Goal: Task Accomplishment & Management: Complete application form

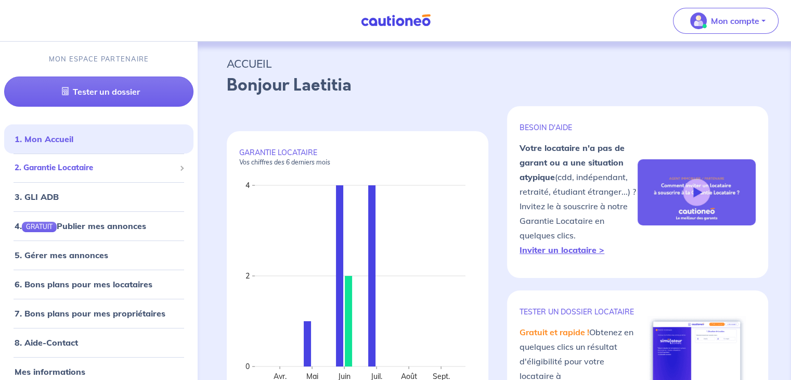
click at [88, 165] on span "2. Garantie Locataire" at bounding box center [95, 168] width 161 height 12
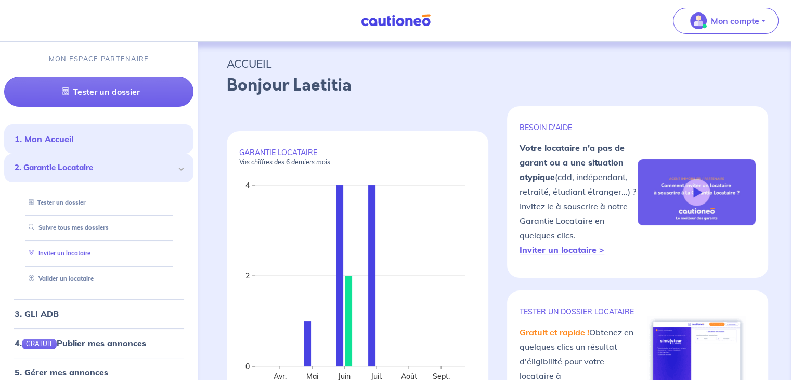
click at [78, 255] on link "Inviter un locataire" at bounding box center [57, 252] width 66 height 7
select select "FR"
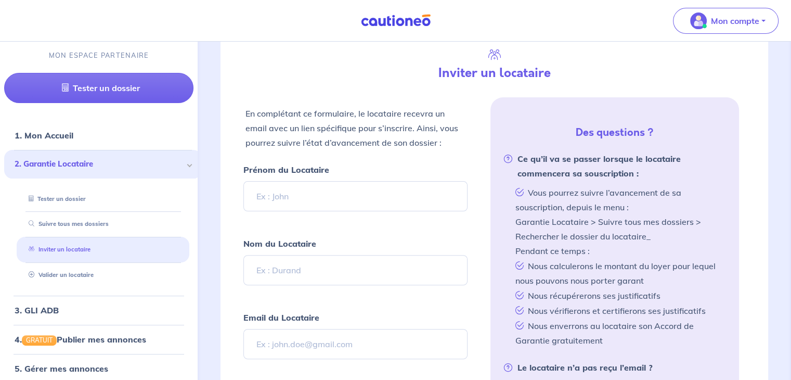
scroll to position [244, 0]
click at [325, 190] on input "Prénom du Locataire" at bounding box center [355, 196] width 224 height 30
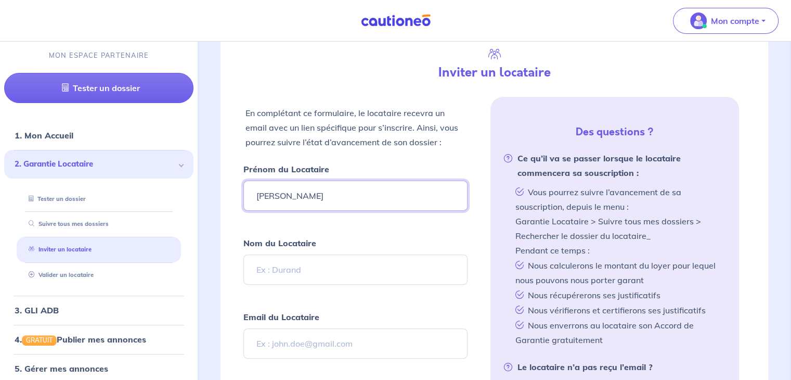
type input "[PERSON_NAME]"
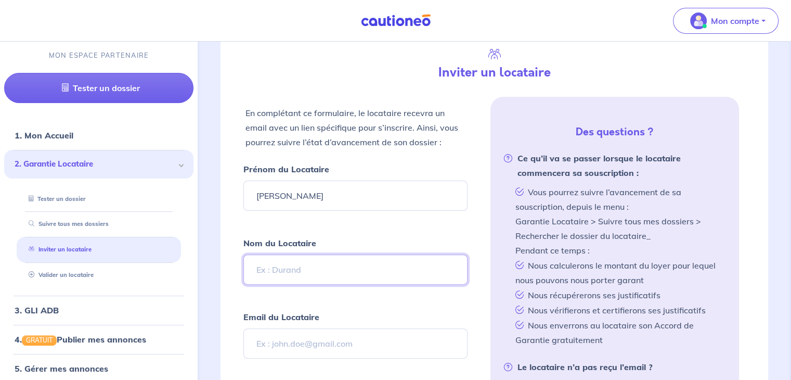
drag, startPoint x: 281, startPoint y: 271, endPoint x: 283, endPoint y: 263, distance: 8.2
click at [281, 269] on input "Nom du Locataire" at bounding box center [355, 269] width 224 height 30
type input "[PERSON_NAME]"
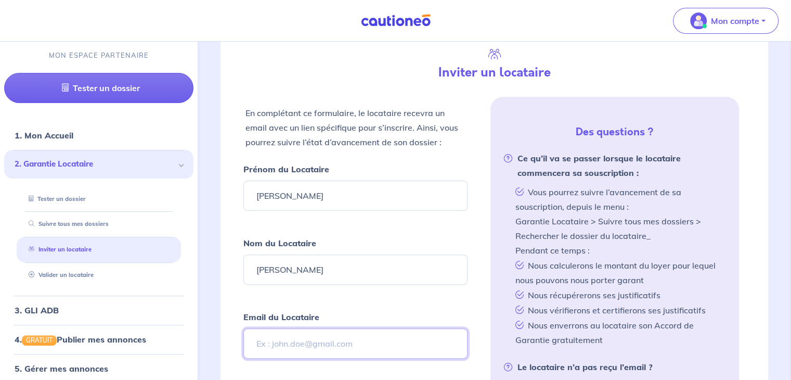
click at [305, 336] on input "Email du Locataire" at bounding box center [355, 343] width 224 height 30
paste input "[EMAIL_ADDRESS][DOMAIN_NAME]"
type input "[EMAIL_ADDRESS][DOMAIN_NAME]"
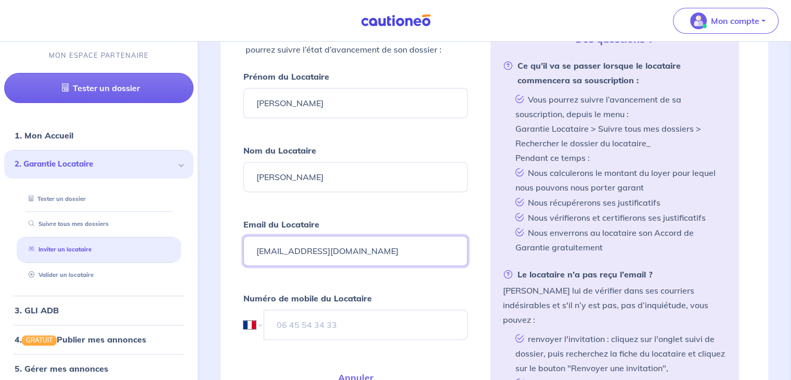
scroll to position [400, 0]
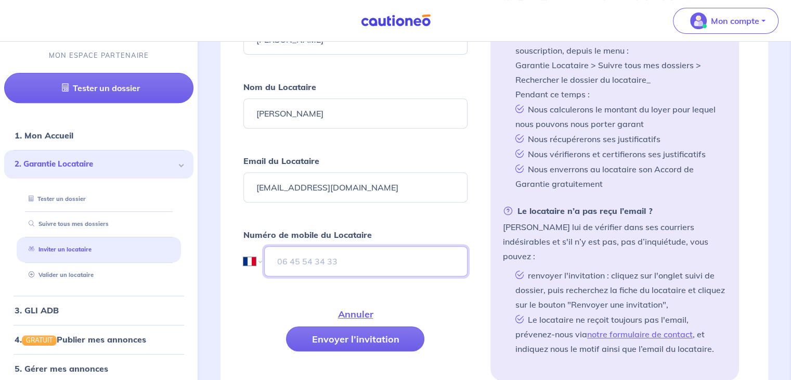
click at [325, 259] on input "tel" at bounding box center [365, 261] width 203 height 30
paste input "06 03 50 33 68"
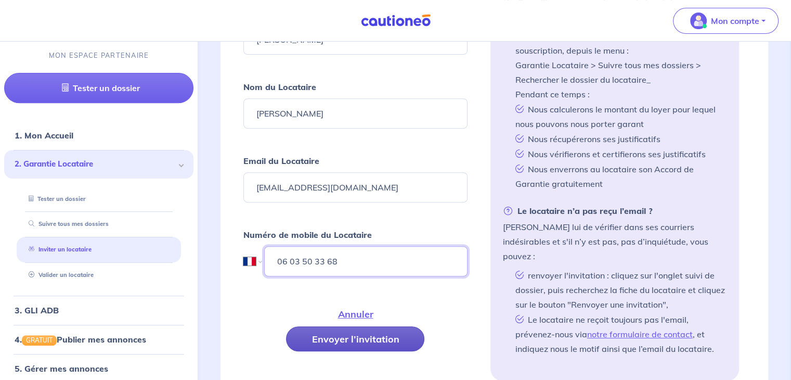
type input "06 03 50 33 68"
click at [356, 329] on button "Envoyer l’invitation" at bounding box center [355, 338] width 138 height 25
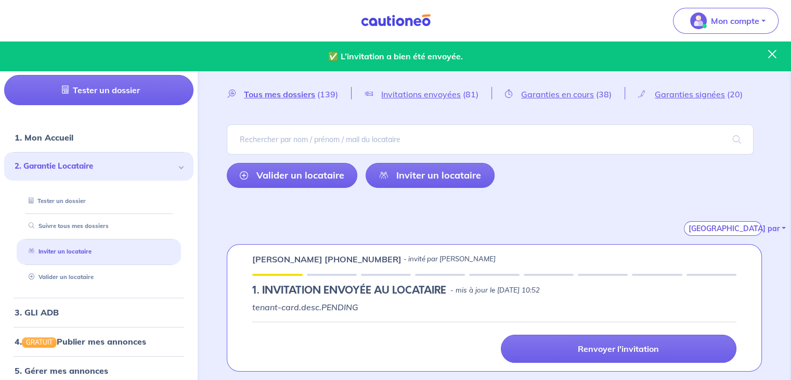
scroll to position [0, 0]
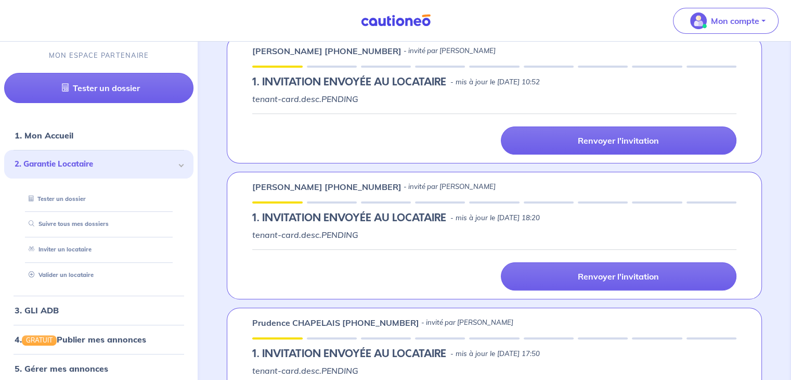
scroll to position [208, 0]
